Goal: Task Accomplishment & Management: Manage account settings

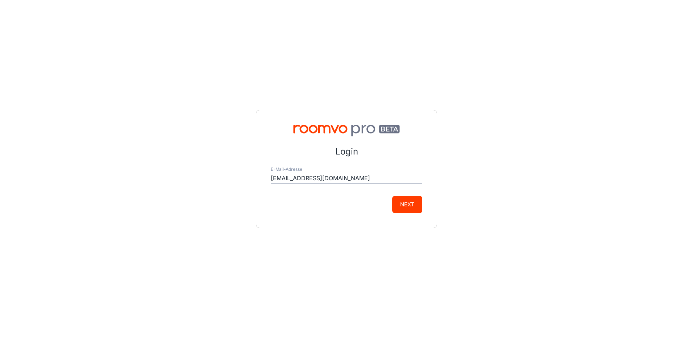
type input "[EMAIL_ADDRESS][DOMAIN_NAME]"
click at [392, 196] on button "Next" at bounding box center [407, 204] width 30 height 17
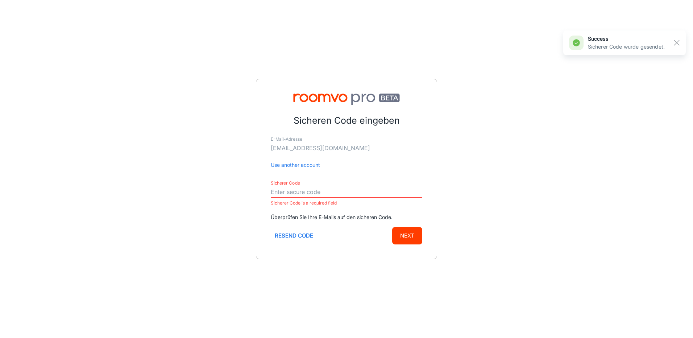
click at [301, 191] on input "Sicherer Code" at bounding box center [346, 192] width 151 height 12
paste input "754696"
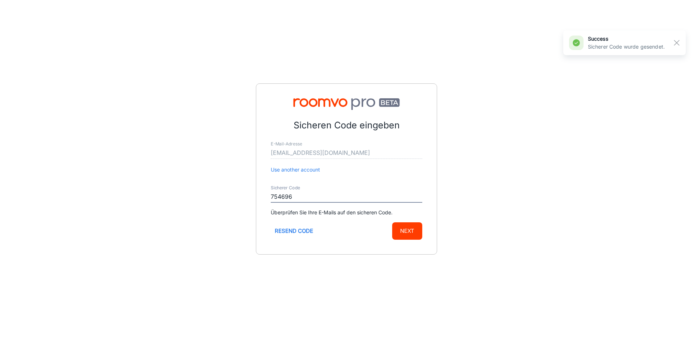
type input "754696"
click at [392, 222] on button "Next" at bounding box center [407, 230] width 30 height 17
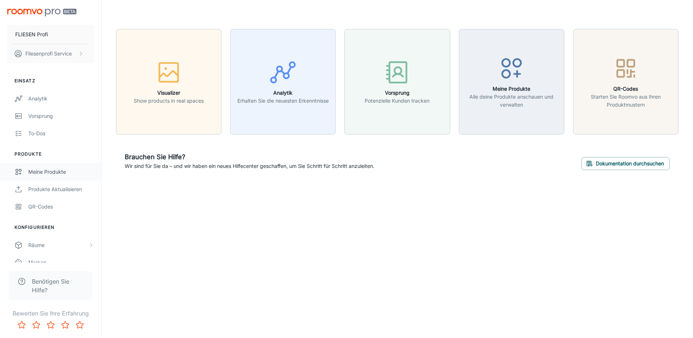
click at [49, 174] on div "Meine Produkte" at bounding box center [61, 172] width 66 height 8
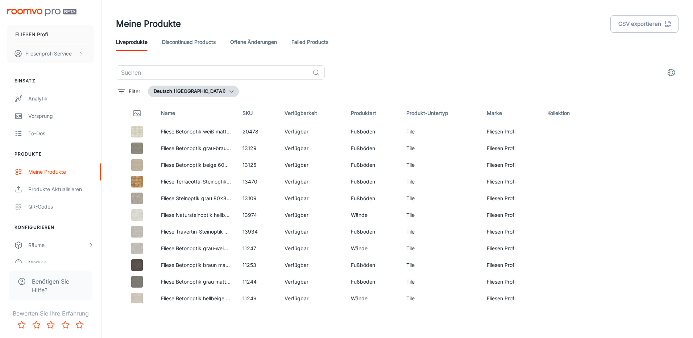
click at [296, 41] on link "Failed Products" at bounding box center [309, 41] width 37 height 17
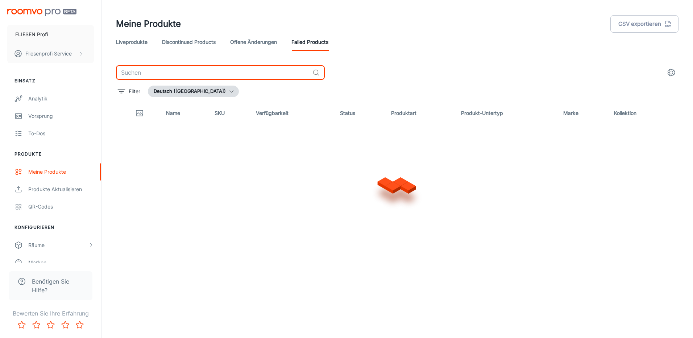
click at [178, 75] on input "text" at bounding box center [212, 72] width 193 height 14
type input "t"
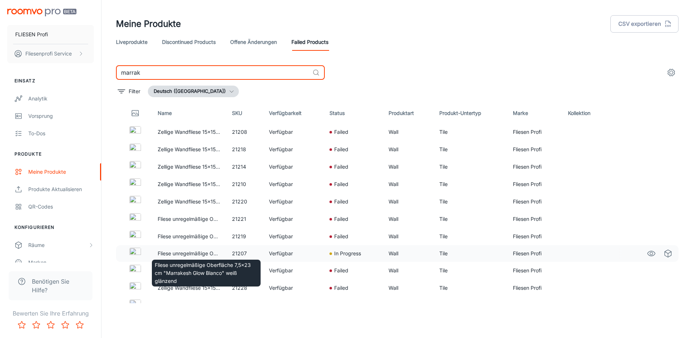
scroll to position [98, 0]
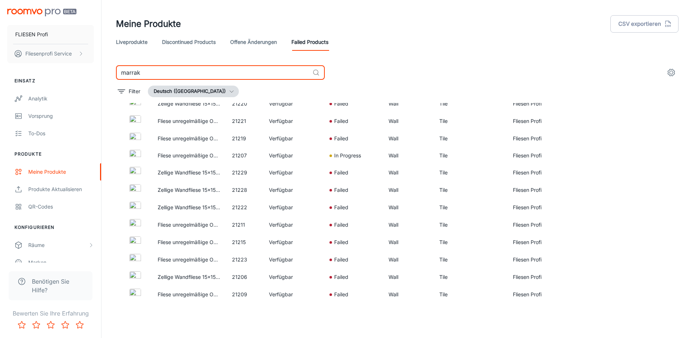
click at [136, 70] on input "marrak" at bounding box center [212, 72] width 193 height 14
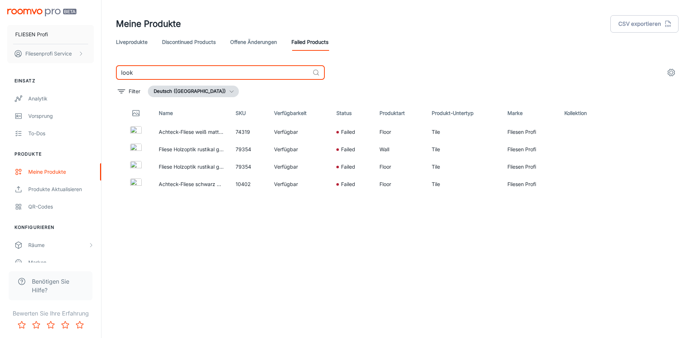
type input "look"
click at [254, 40] on link "offene Änderungen" at bounding box center [253, 41] width 47 height 17
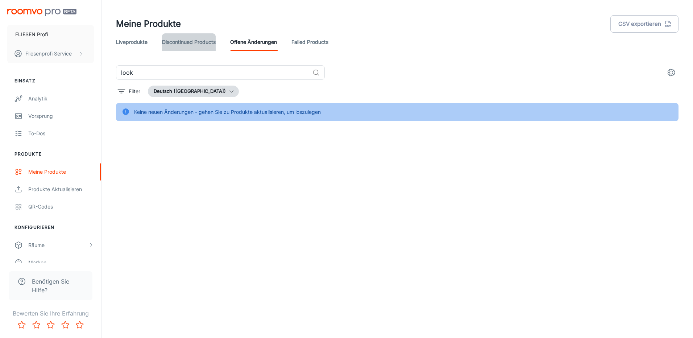
click at [200, 44] on link "Discontinued Products" at bounding box center [189, 41] width 54 height 17
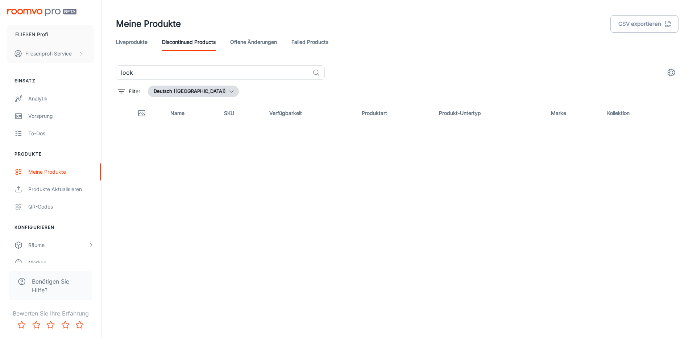
click at [136, 39] on link "Liveprodukte" at bounding box center [132, 41] width 32 height 17
click at [168, 70] on input "look" at bounding box center [212, 72] width 193 height 14
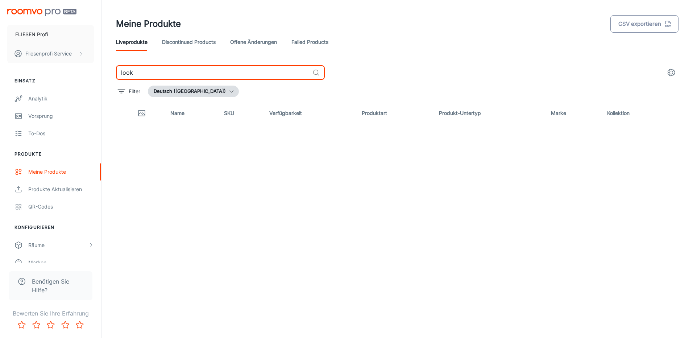
click at [640, 24] on button "CSV exportieren" at bounding box center [644, 23] width 68 height 17
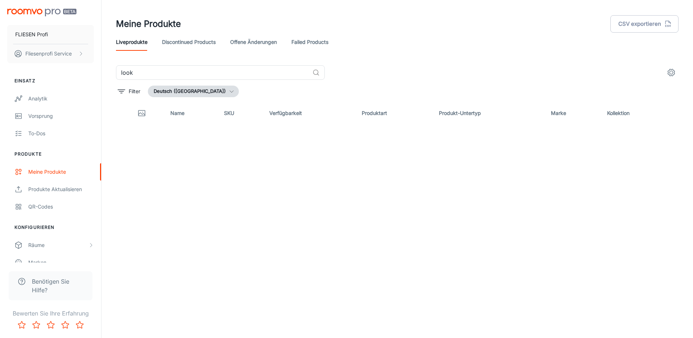
click at [182, 39] on link "Discontinued Products" at bounding box center [189, 41] width 54 height 17
click at [131, 44] on link "Liveprodukte" at bounding box center [132, 41] width 32 height 17
click at [47, 194] on link "Produkte aktualisieren" at bounding box center [50, 188] width 101 height 17
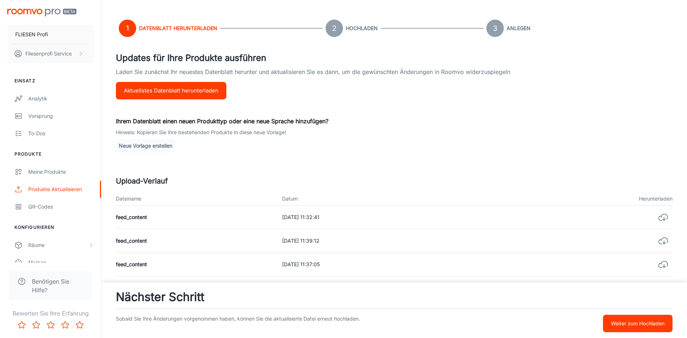
scroll to position [181, 0]
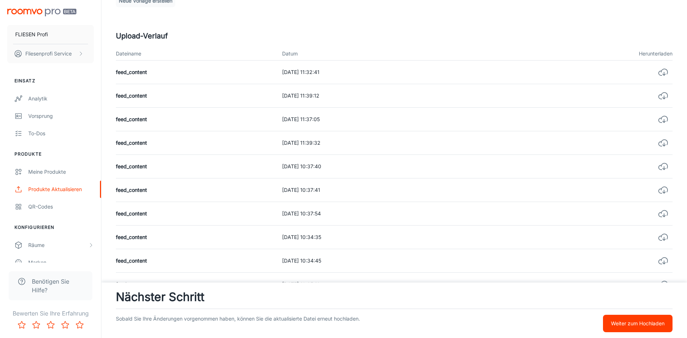
click at [652, 326] on p "Weiter zum Hochladen" at bounding box center [638, 323] width 54 height 8
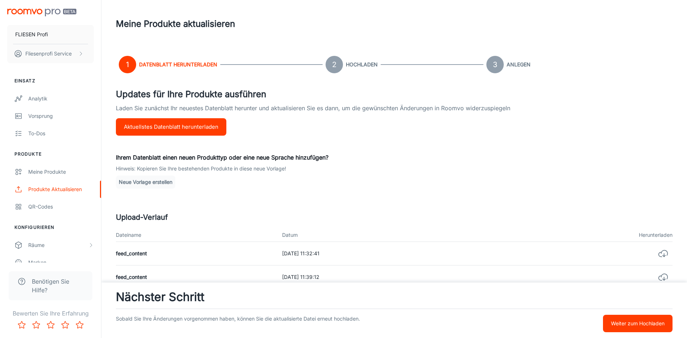
click at [629, 322] on p "Weiter zum Hochladen" at bounding box center [638, 323] width 54 height 8
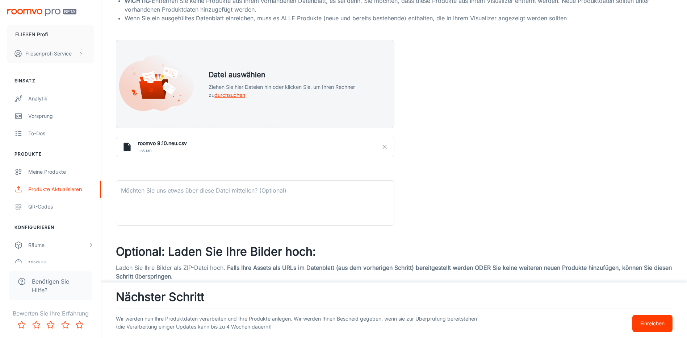
scroll to position [261, 0]
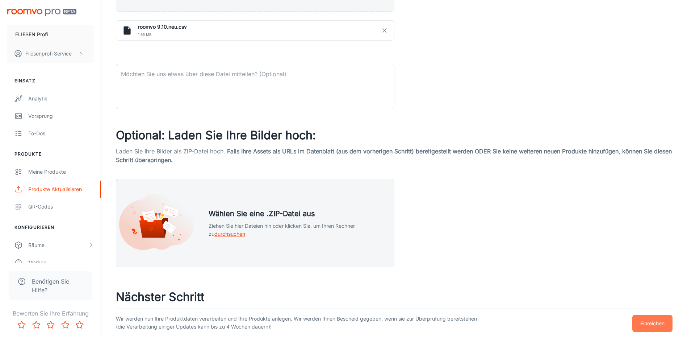
click at [651, 325] on p "Einreichen" at bounding box center [652, 323] width 24 height 8
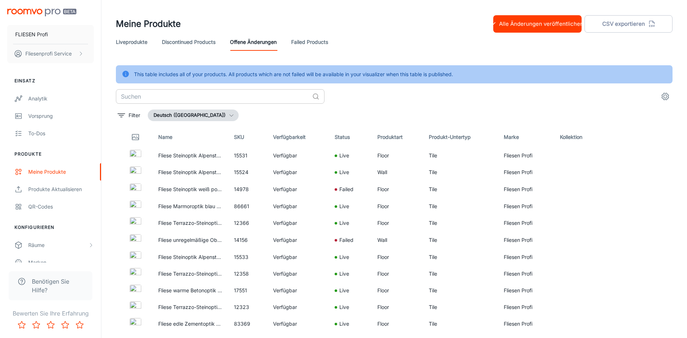
click at [204, 95] on input "text" at bounding box center [212, 96] width 193 height 14
type input "look"
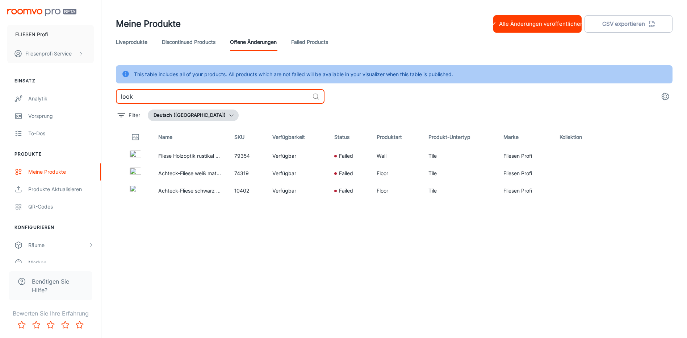
click at [301, 49] on link "Failed Products" at bounding box center [309, 41] width 37 height 17
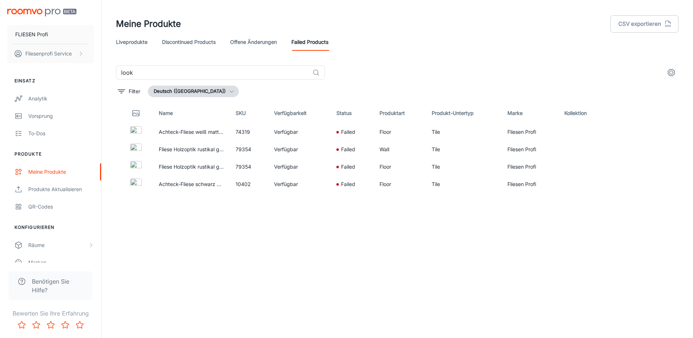
click at [252, 42] on link "offene Änderungen" at bounding box center [253, 41] width 47 height 17
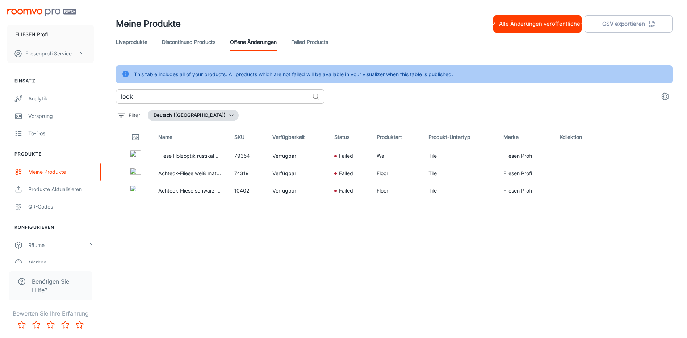
click at [184, 96] on input "look" at bounding box center [212, 96] width 193 height 14
click at [312, 41] on link "Failed Products" at bounding box center [309, 41] width 37 height 17
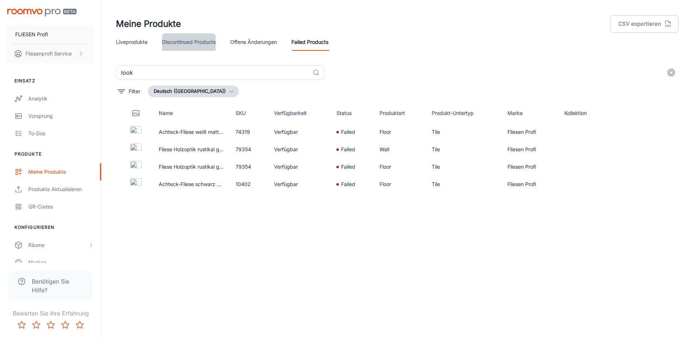
click at [175, 46] on link "Discontinued Products" at bounding box center [189, 41] width 54 height 17
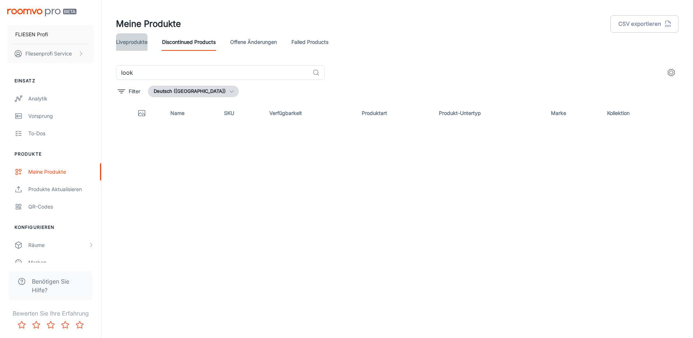
click at [145, 46] on link "Liveprodukte" at bounding box center [132, 41] width 32 height 17
click at [248, 41] on link "offene Änderungen" at bounding box center [253, 41] width 47 height 17
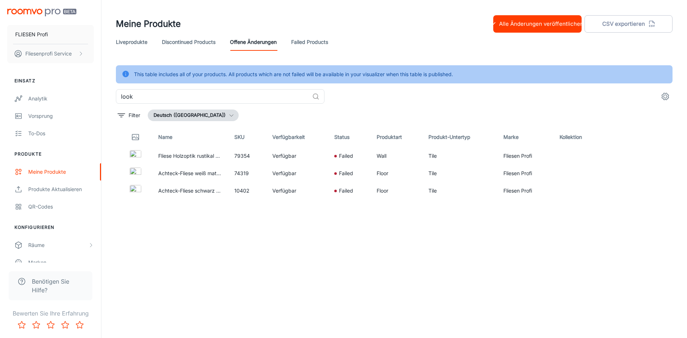
click at [527, 28] on button "Alle Änderungen veröffentlichen" at bounding box center [537, 23] width 88 height 17
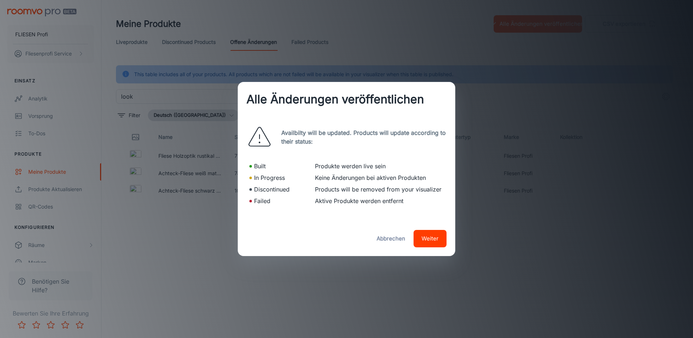
click at [384, 238] on button "Abbrechen" at bounding box center [390, 238] width 37 height 17
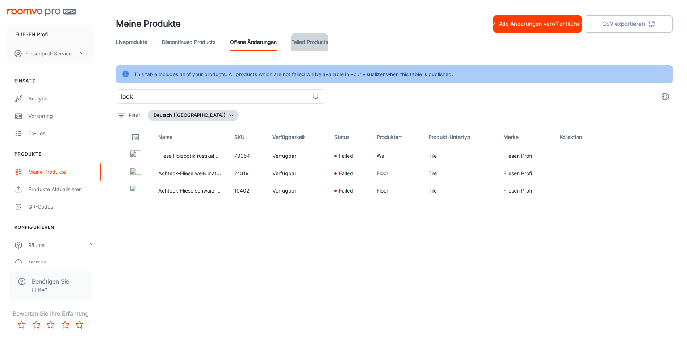
click at [311, 46] on link "Failed Products" at bounding box center [309, 41] width 37 height 17
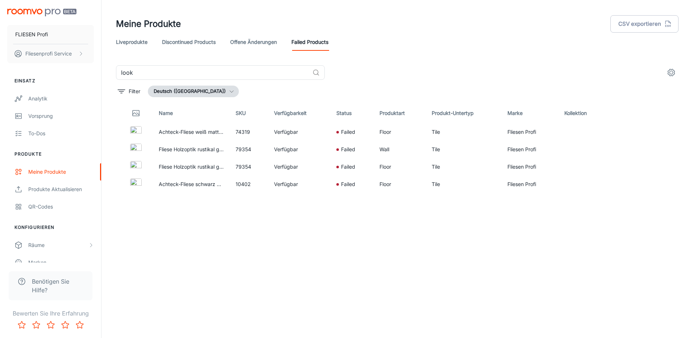
click at [130, 43] on link "Liveprodukte" at bounding box center [132, 41] width 32 height 17
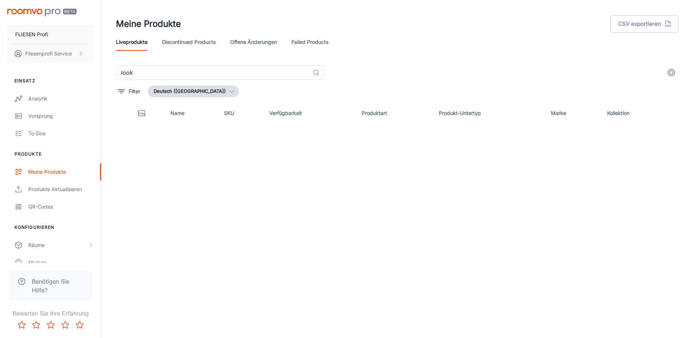
click at [185, 40] on link "Discontinued Products" at bounding box center [189, 41] width 54 height 17
click at [226, 40] on div "Liveprodukte Discontinued Products offene Änderungen Failed Products" at bounding box center [397, 41] width 562 height 17
click at [255, 44] on link "offene Änderungen" at bounding box center [253, 41] width 47 height 17
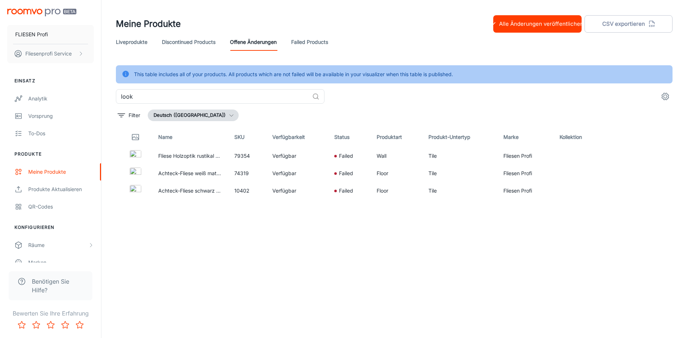
click at [182, 43] on link "Discontinued Products" at bounding box center [189, 41] width 54 height 17
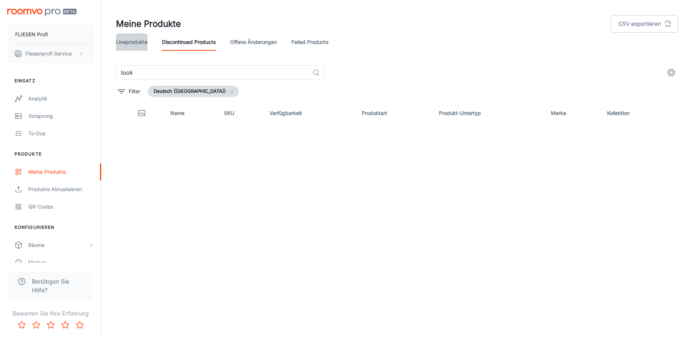
click at [137, 43] on link "Liveprodukte" at bounding box center [132, 41] width 32 height 17
click at [292, 38] on link "Failed Products" at bounding box center [309, 41] width 37 height 17
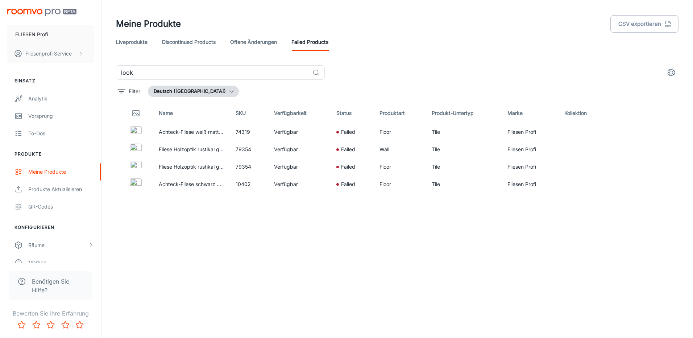
click at [257, 41] on link "offene Änderungen" at bounding box center [253, 41] width 47 height 17
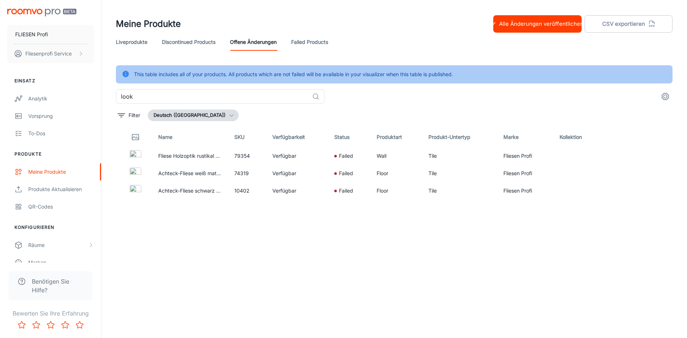
click at [189, 42] on link "Discontinued Products" at bounding box center [189, 41] width 54 height 17
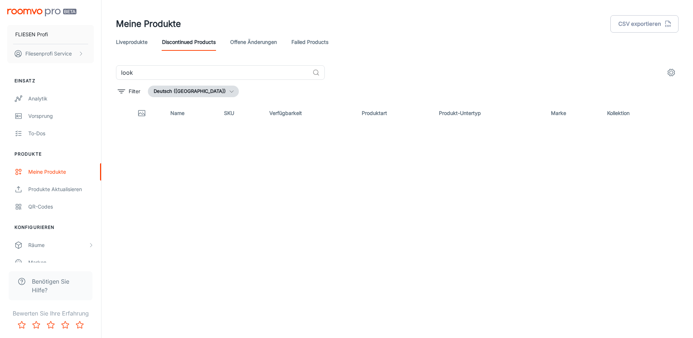
click at [126, 45] on link "Liveprodukte" at bounding box center [132, 41] width 32 height 17
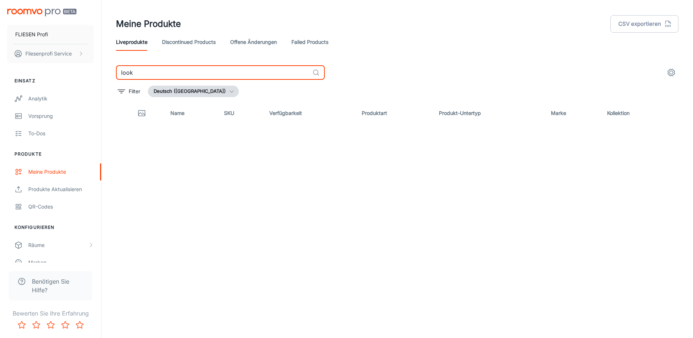
drag, startPoint x: 145, startPoint y: 74, endPoint x: 57, endPoint y: 76, distance: 87.7
click at [62, 76] on div "FLIESEN Profi Fliesenprofi Service Einsatz Analytik Vorsprung To-dos Produkte M…" at bounding box center [346, 166] width 693 height 332
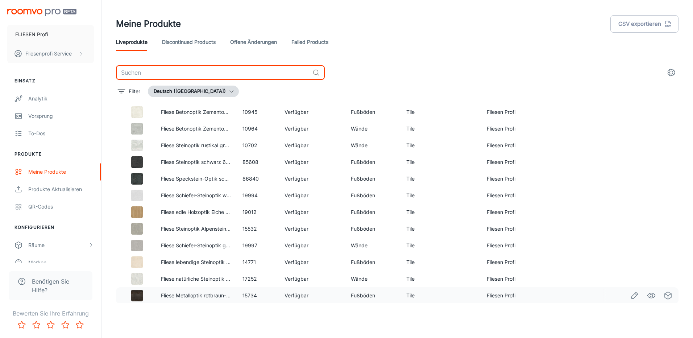
scroll to position [887, 0]
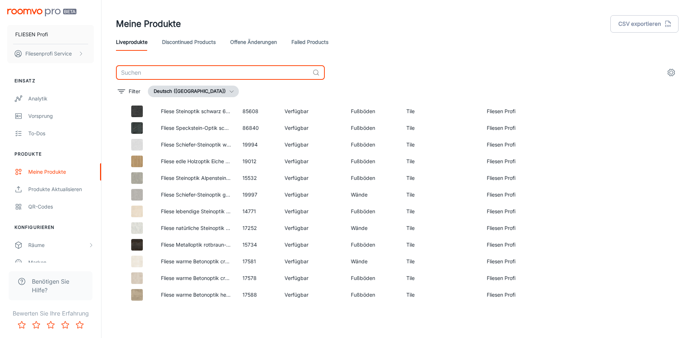
click at [303, 42] on link "Failed Products" at bounding box center [309, 41] width 37 height 17
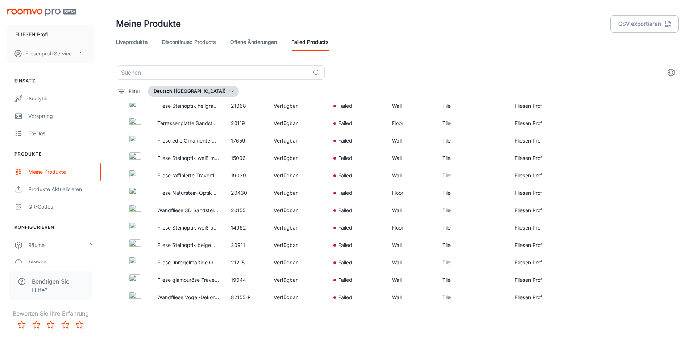
scroll to position [848, 0]
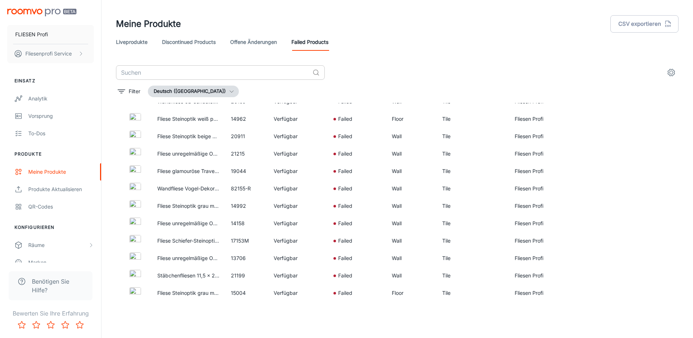
click at [138, 76] on input "text" at bounding box center [212, 72] width 193 height 14
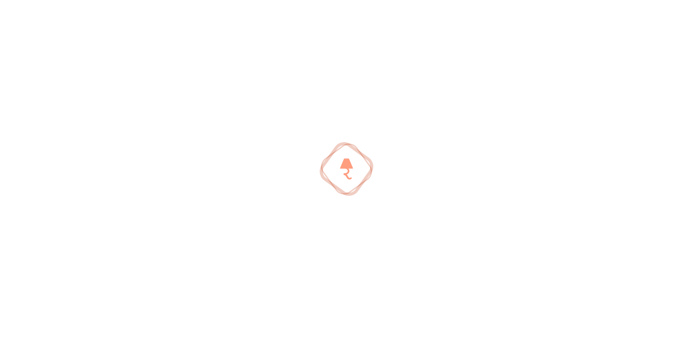
type input "marra"
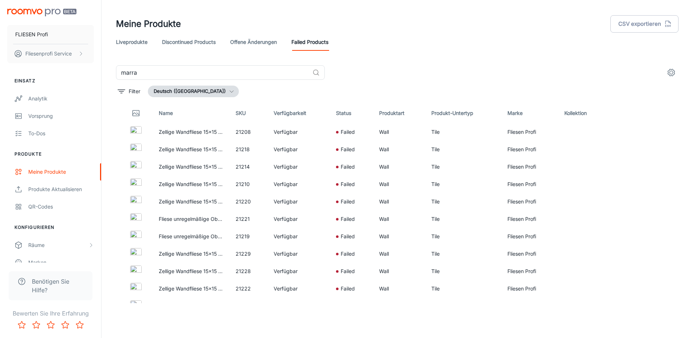
click at [255, 39] on link "offene Änderungen" at bounding box center [253, 41] width 47 height 17
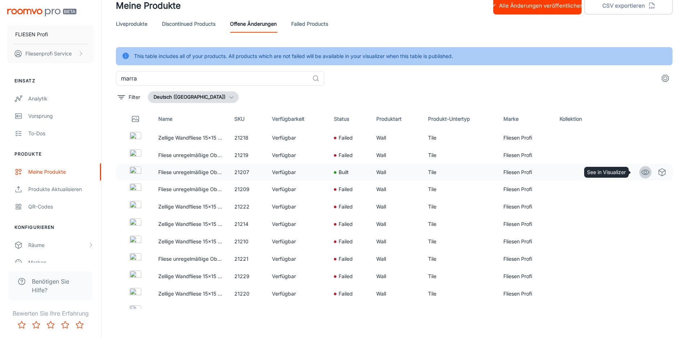
click at [644, 173] on circle "See in Visualizer" at bounding box center [645, 172] width 3 height 3
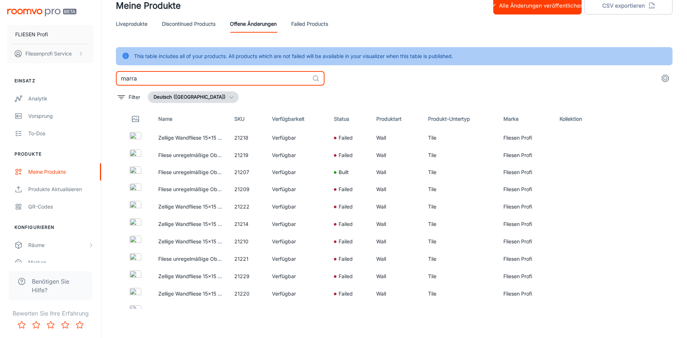
drag, startPoint x: 160, startPoint y: 78, endPoint x: 88, endPoint y: 81, distance: 72.2
click at [92, 81] on div "FLIESEN Profi Fliesenprofi Service Einsatz Analytik Vorsprung To-dos Produkte M…" at bounding box center [343, 160] width 687 height 356
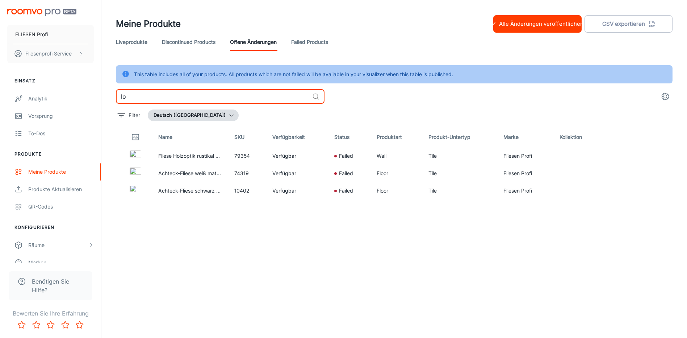
type input "l"
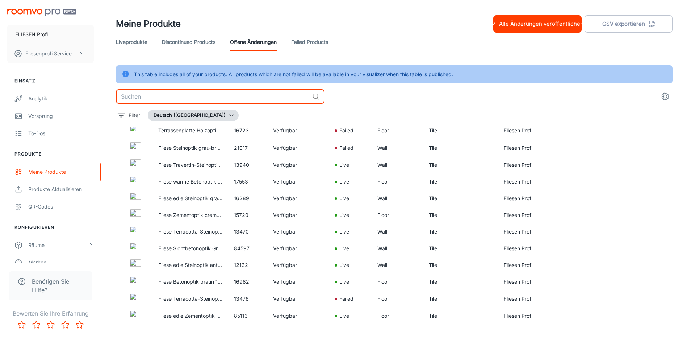
scroll to position [1272, 0]
